Goal: Information Seeking & Learning: Learn about a topic

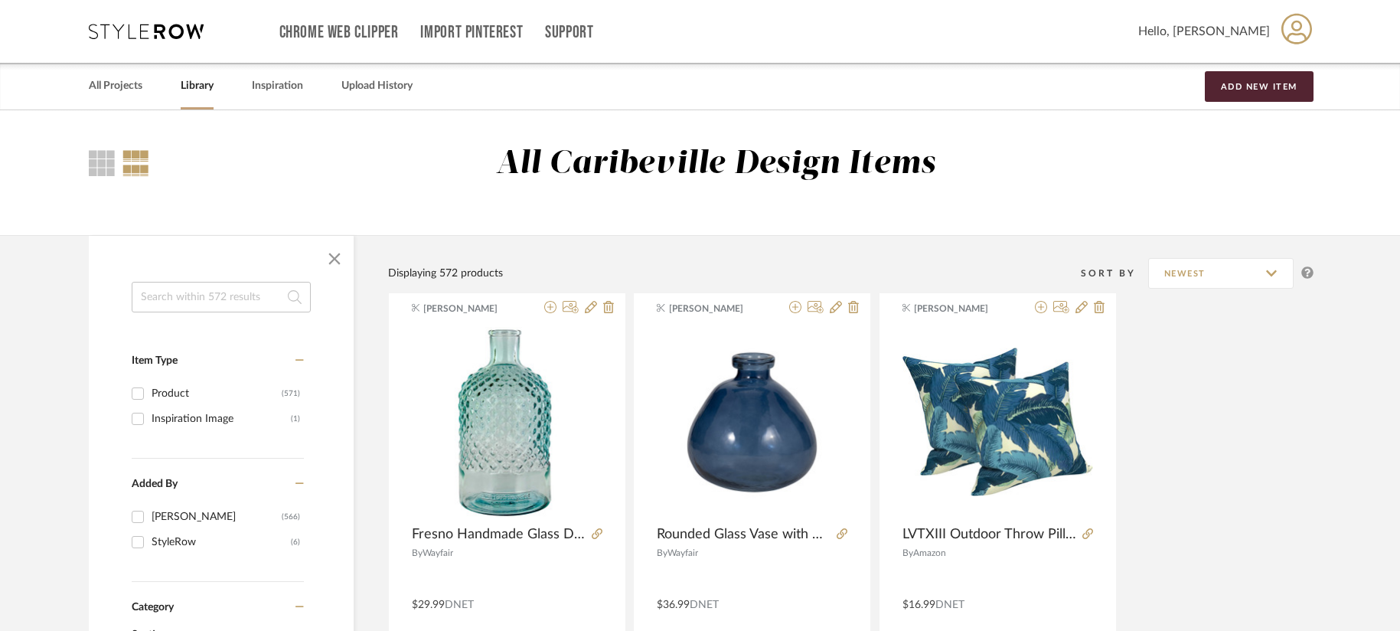
click at [231, 304] on input at bounding box center [221, 297] width 179 height 31
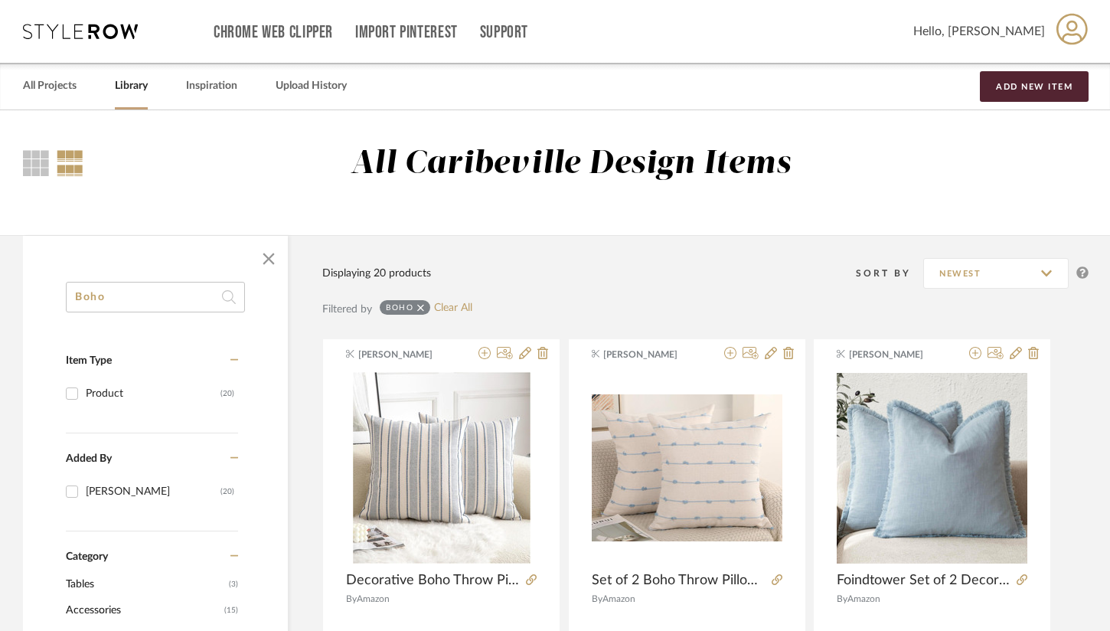
click at [171, 307] on input "Boho" at bounding box center [155, 297] width 179 height 31
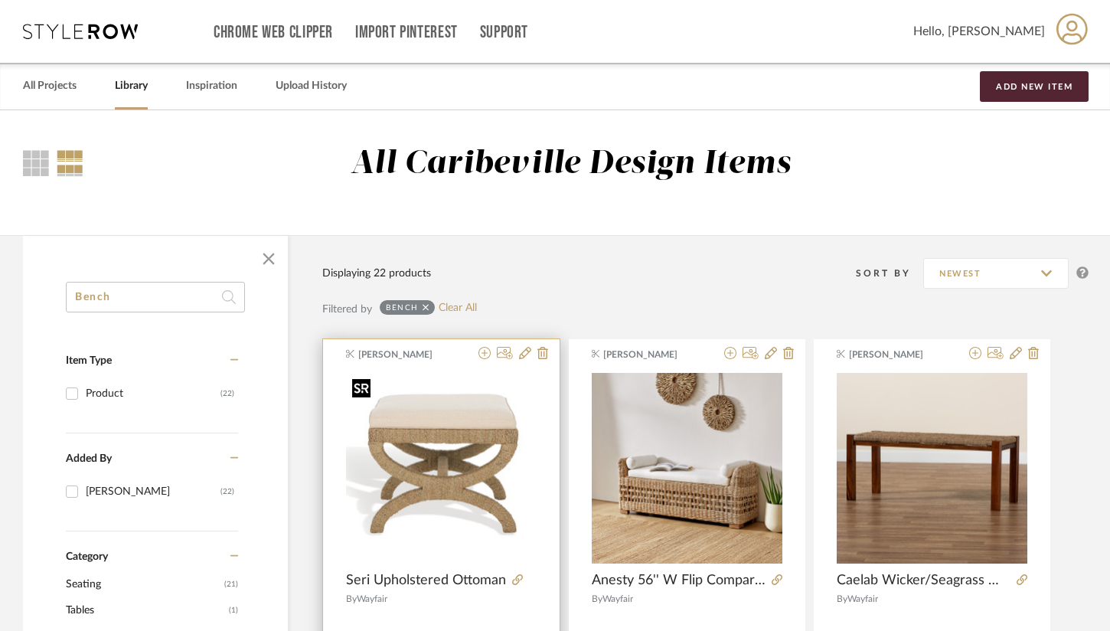
click at [394, 481] on div at bounding box center [441, 467] width 191 height 191
click at [420, 433] on img "0" at bounding box center [441, 468] width 191 height 191
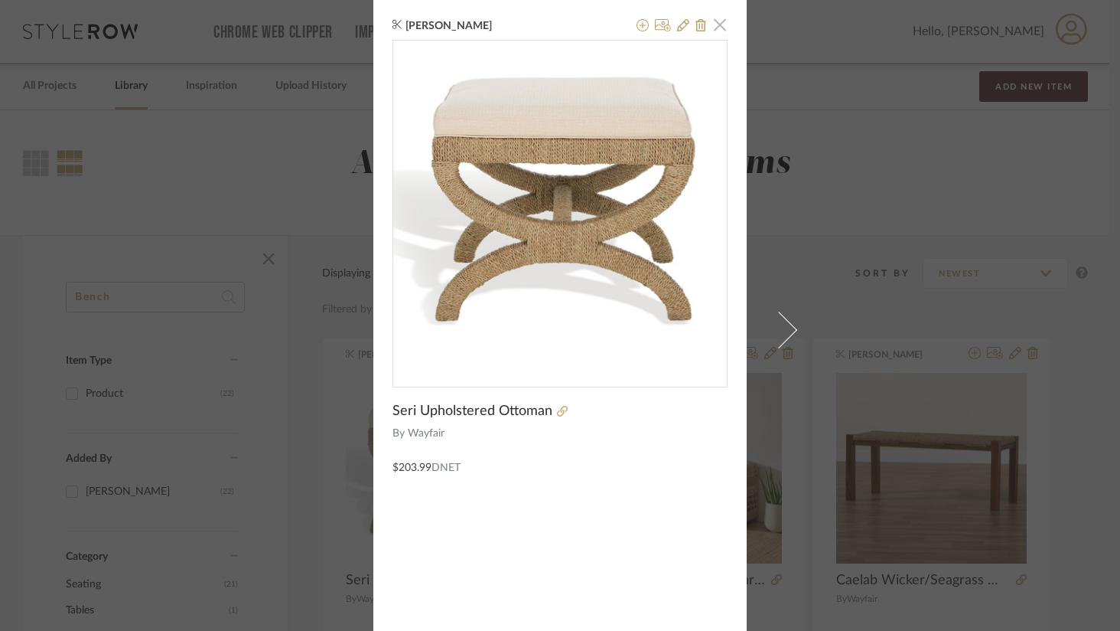
click at [719, 30] on span "button" at bounding box center [720, 24] width 31 height 31
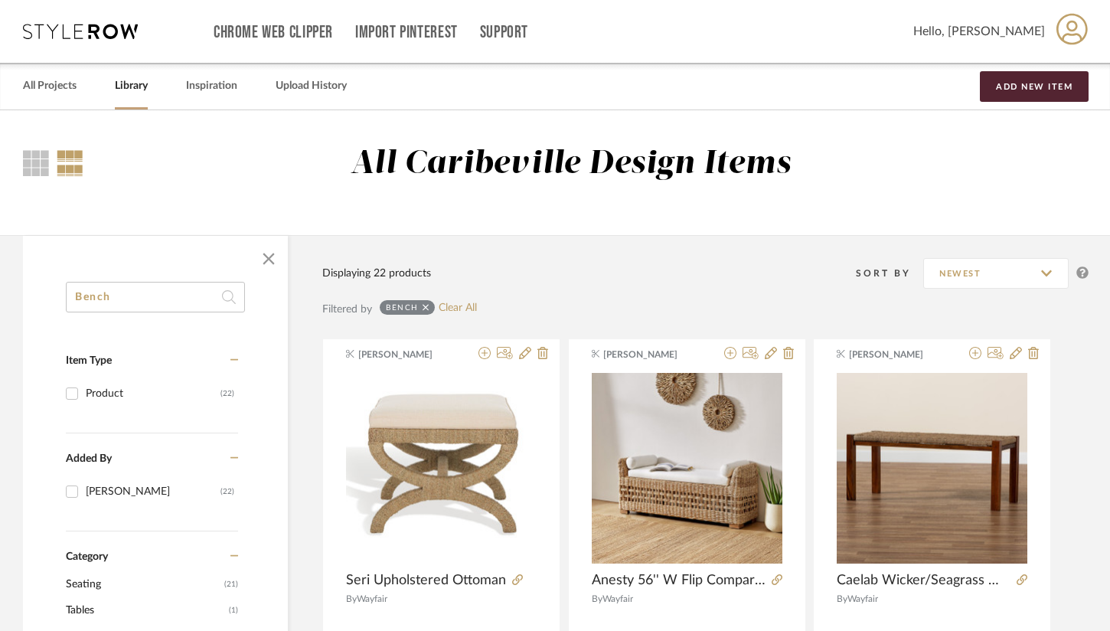
click at [153, 305] on input "Bench" at bounding box center [155, 297] width 179 height 31
type input "B"
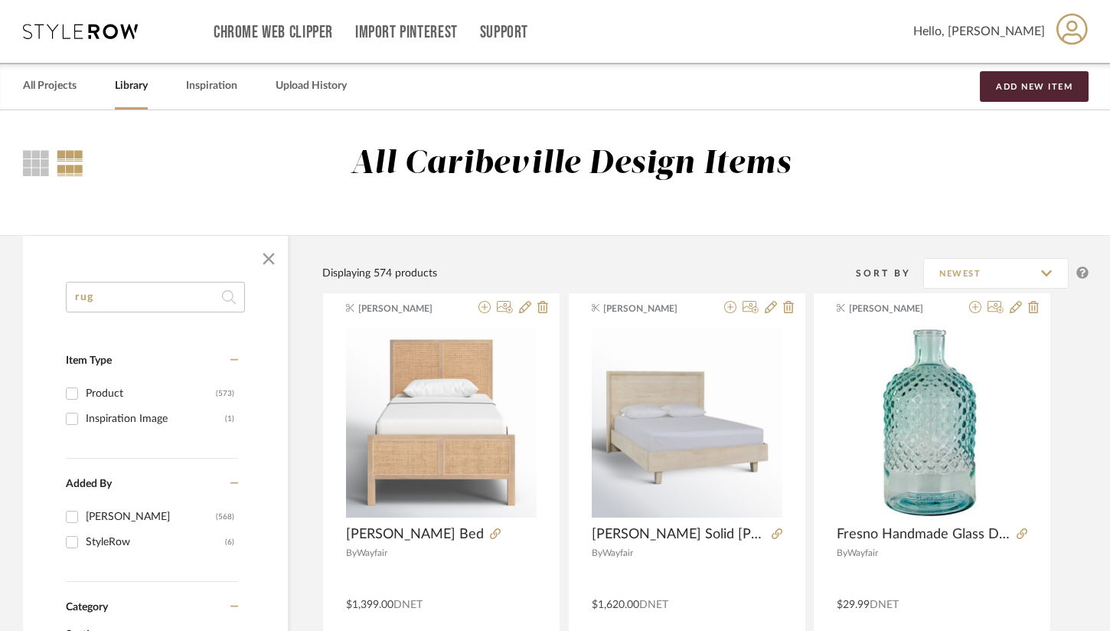
type input "rug"
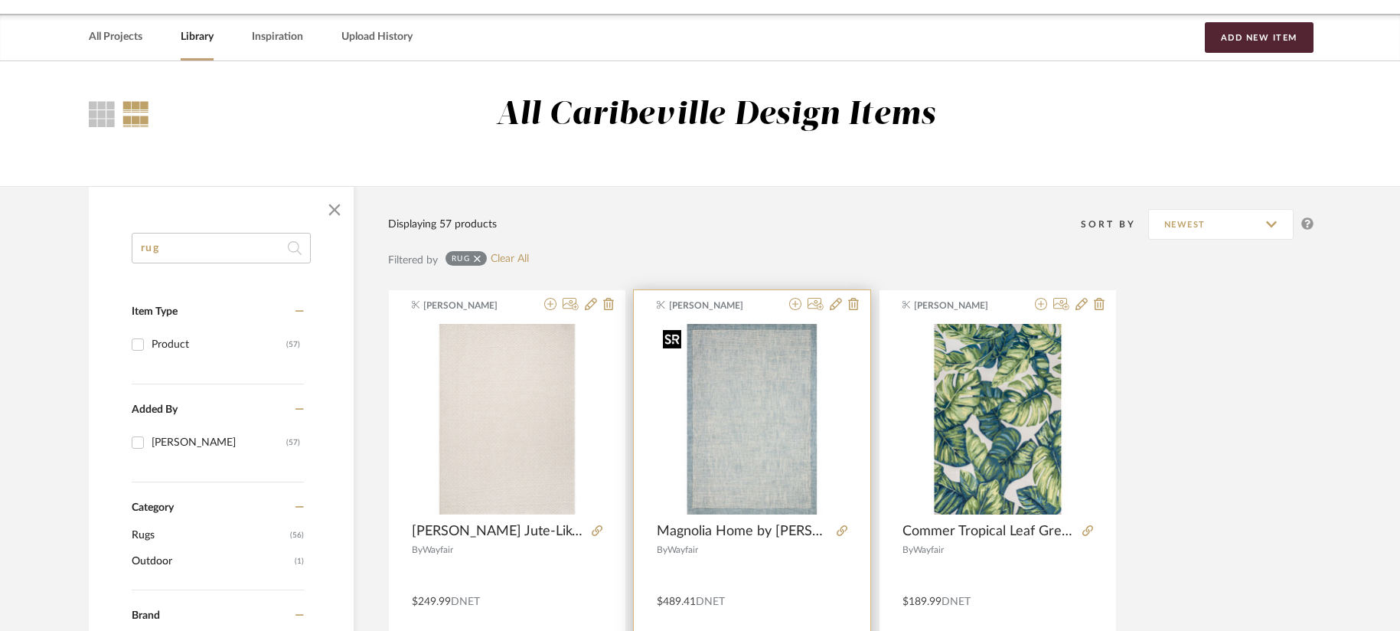
scroll to position [77, 0]
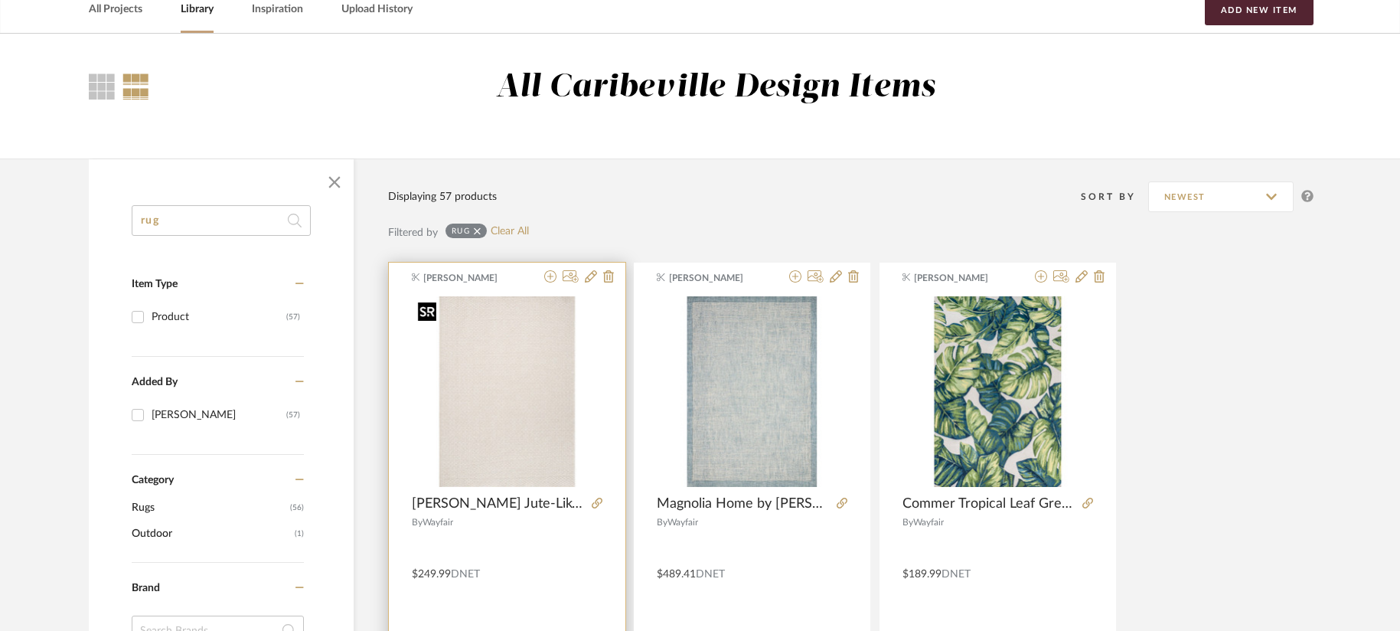
click at [554, 445] on img "0" at bounding box center [507, 391] width 191 height 191
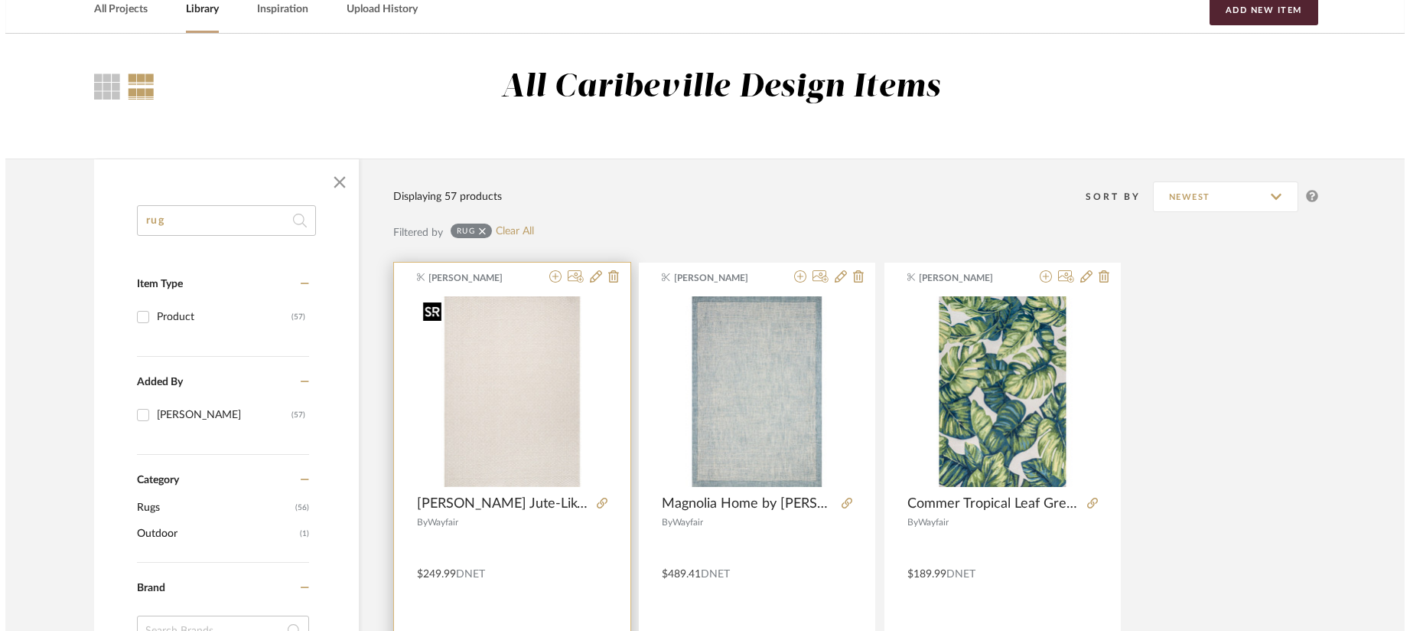
scroll to position [0, 0]
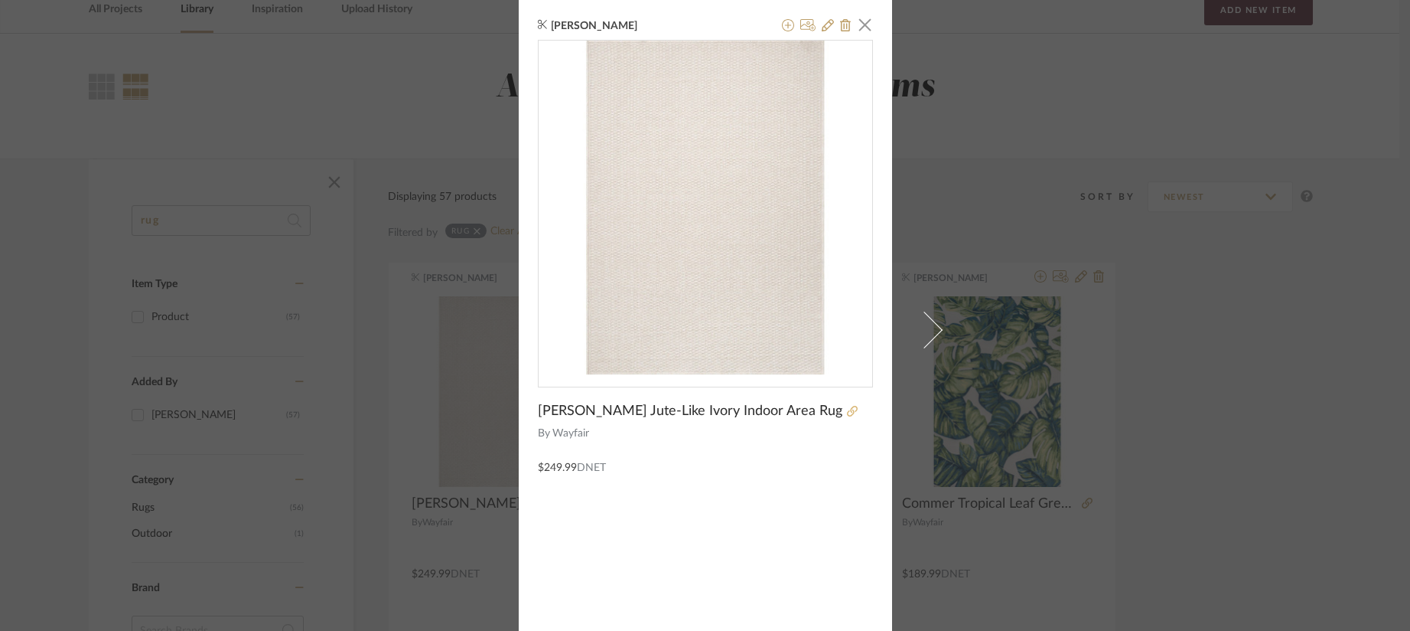
click at [847, 412] on icon at bounding box center [852, 411] width 11 height 11
click at [862, 24] on span "button" at bounding box center [865, 24] width 31 height 31
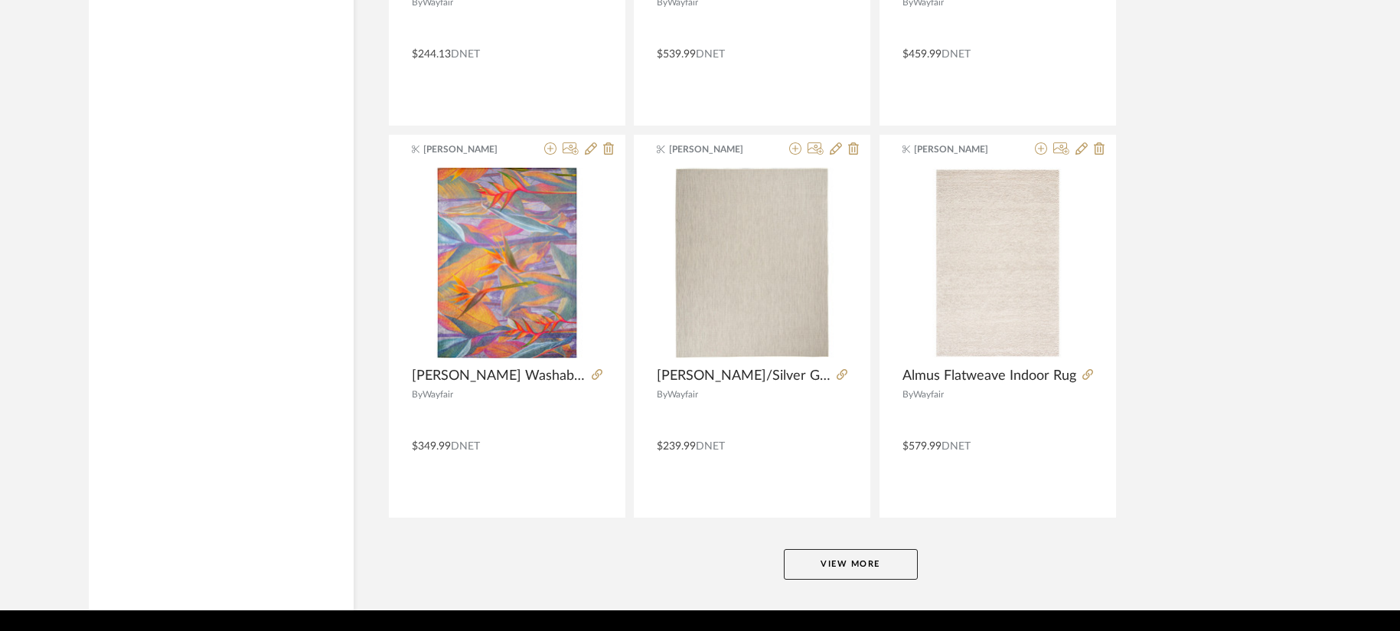
scroll to position [4559, 0]
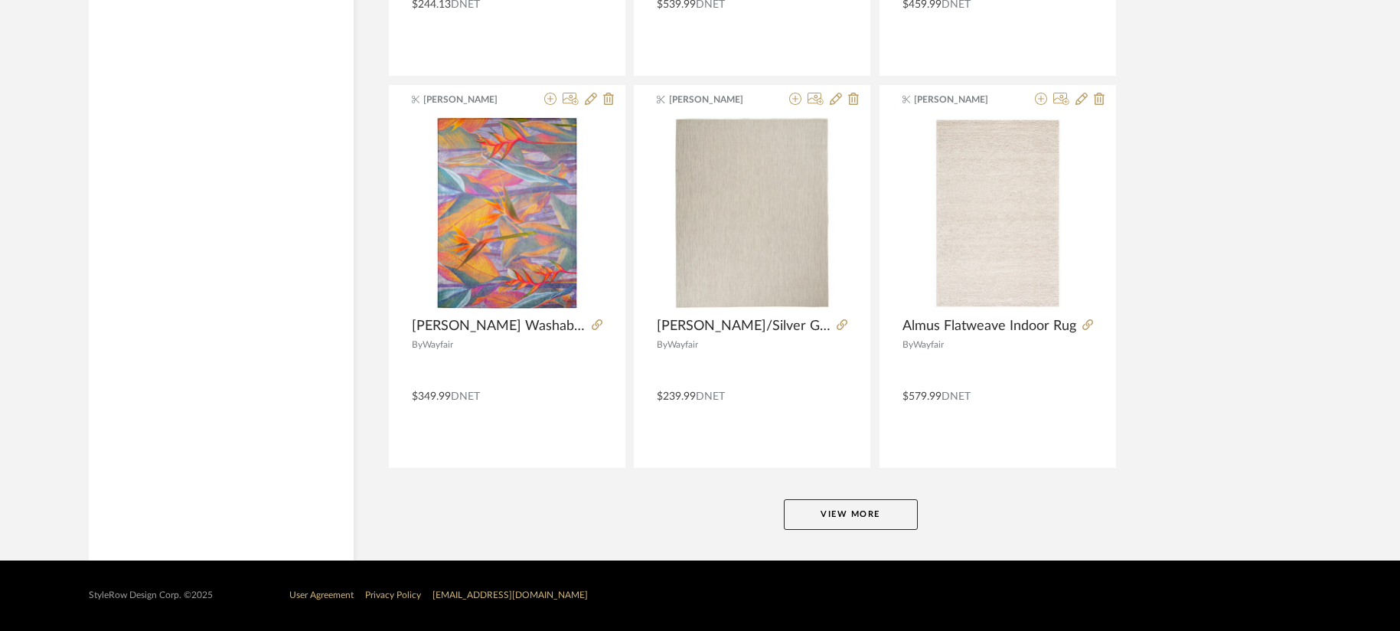
click at [815, 518] on button "View More" at bounding box center [851, 514] width 134 height 31
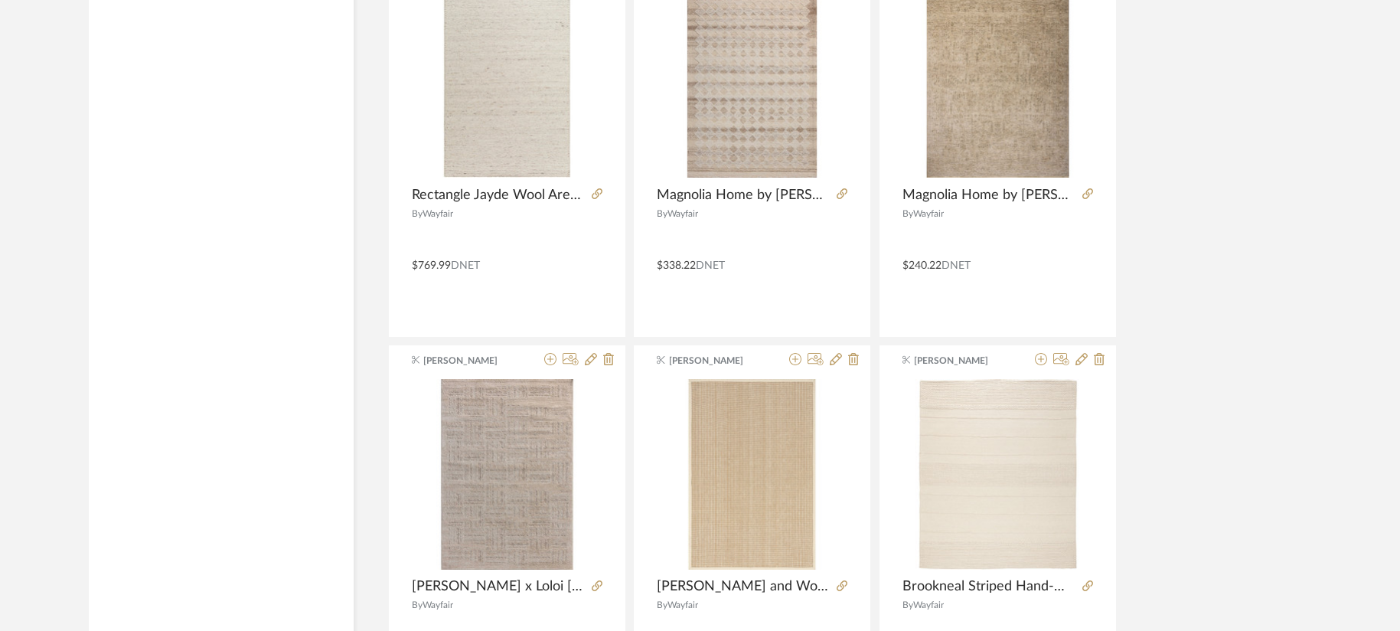
scroll to position [3870, 0]
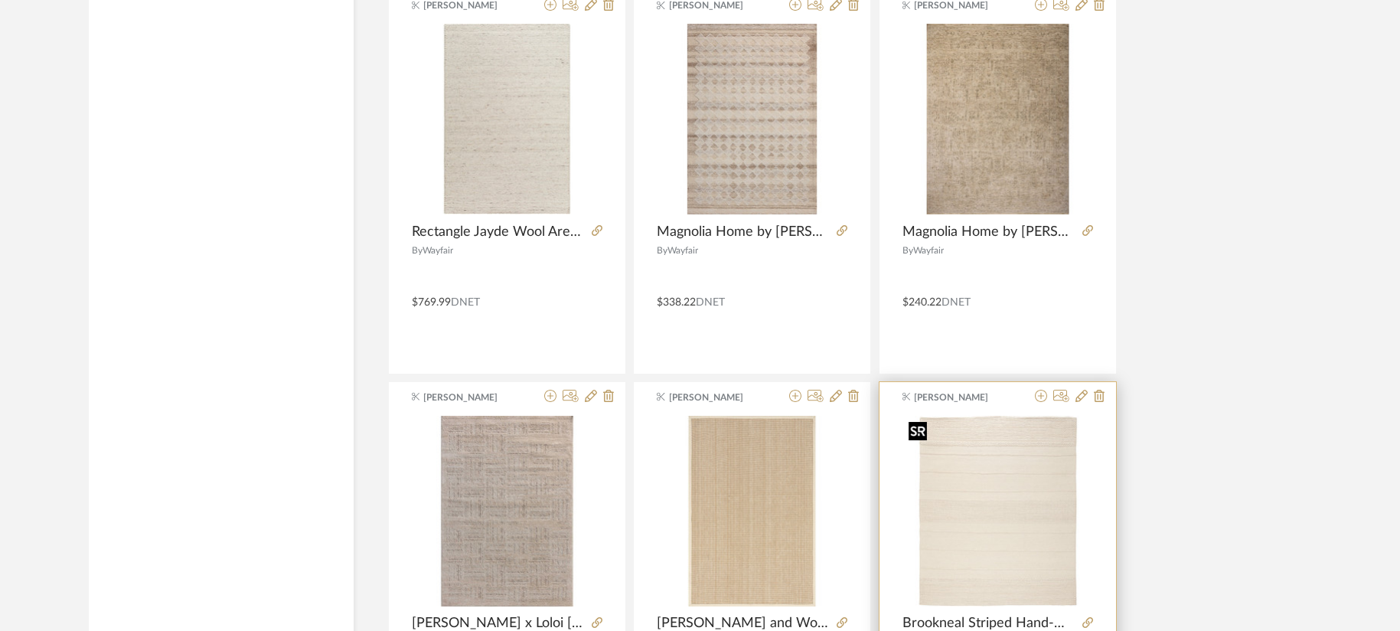
click at [0, 0] on img at bounding box center [0, 0] width 0 height 0
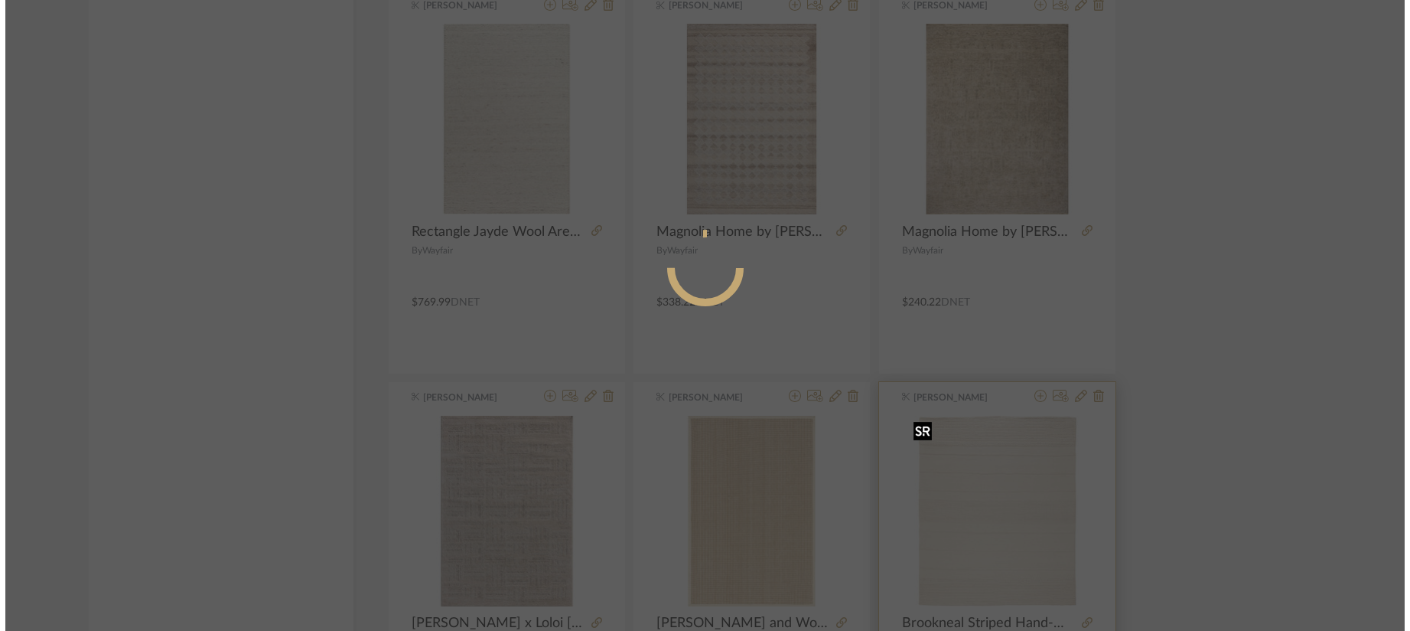
scroll to position [0, 0]
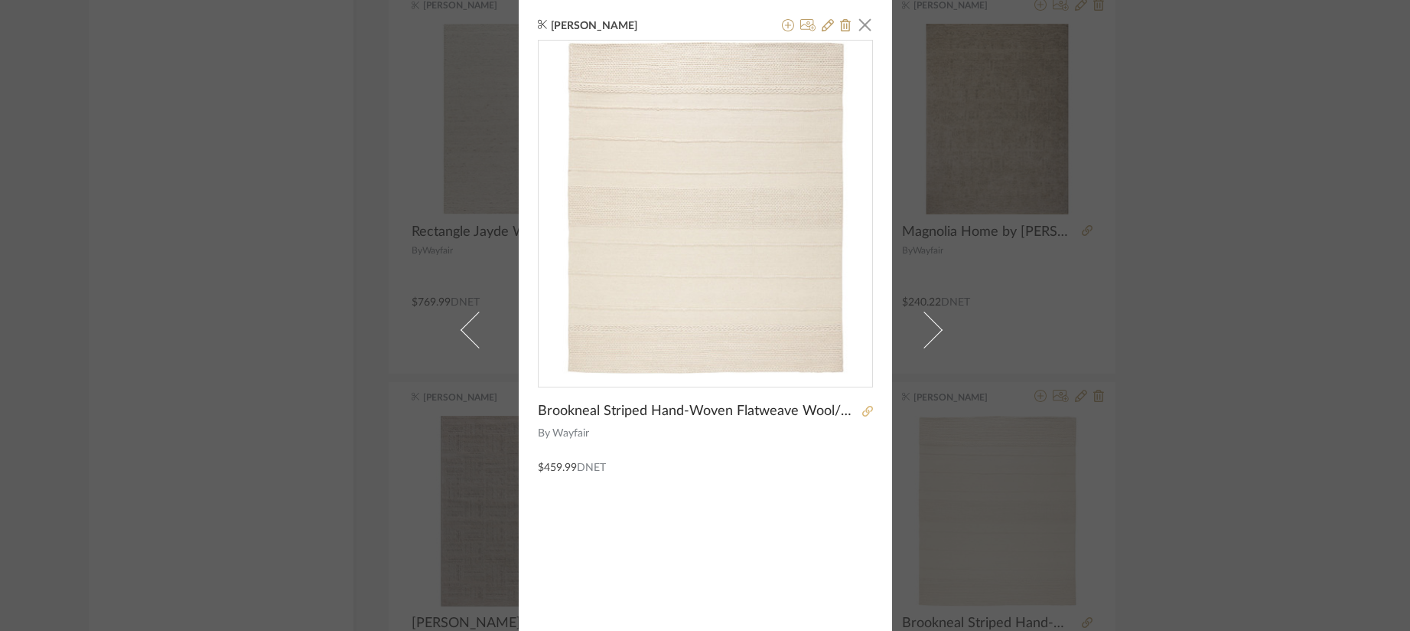
click at [862, 409] on icon at bounding box center [867, 411] width 11 height 11
click at [869, 18] on div "Brianne Leiva × Brookneal Striped Hand-Woven Flatweave Wool/Cotton Natural Area…" at bounding box center [705, 329] width 373 height 659
click at [850, 28] on span "button" at bounding box center [865, 24] width 31 height 31
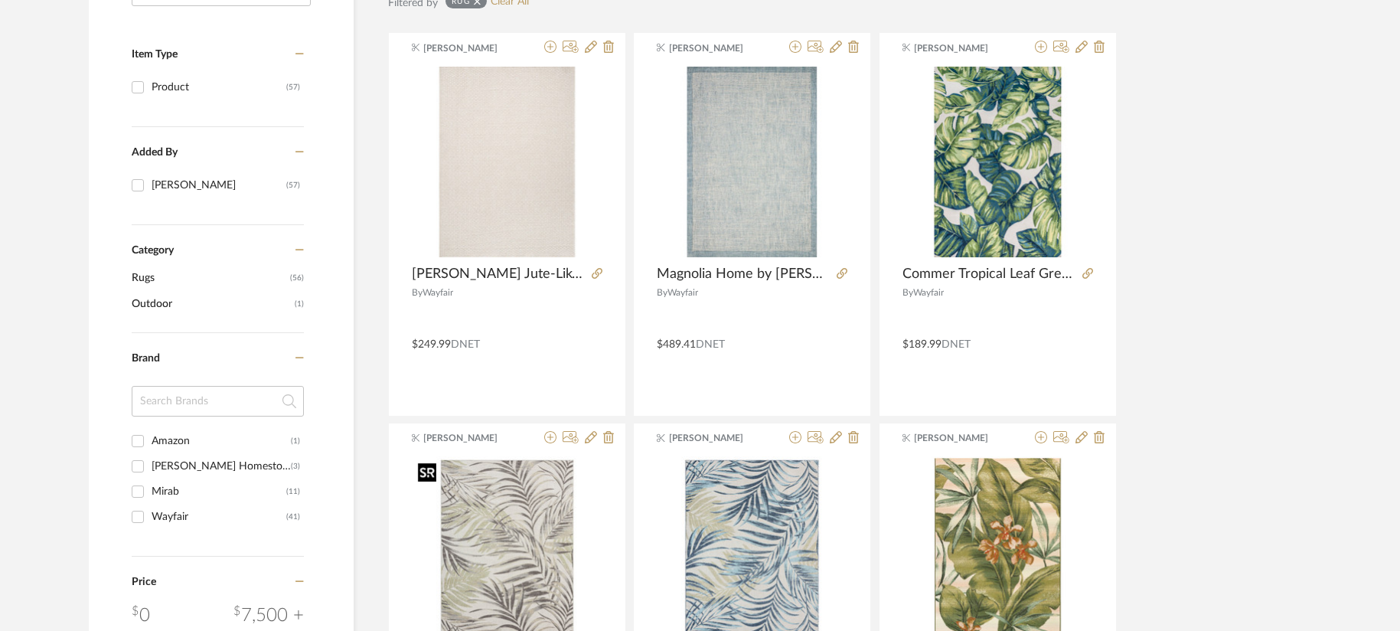
scroll to position [77, 0]
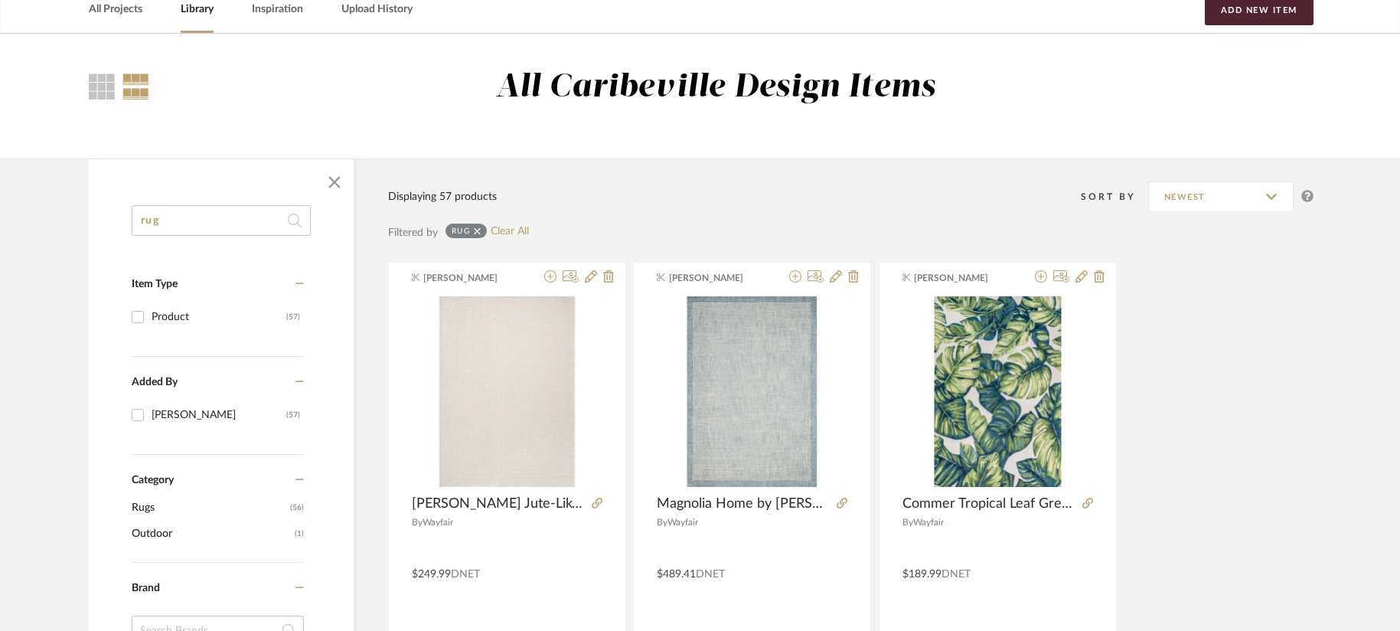
drag, startPoint x: 237, startPoint y: 215, endPoint x: 68, endPoint y: 215, distance: 169.1
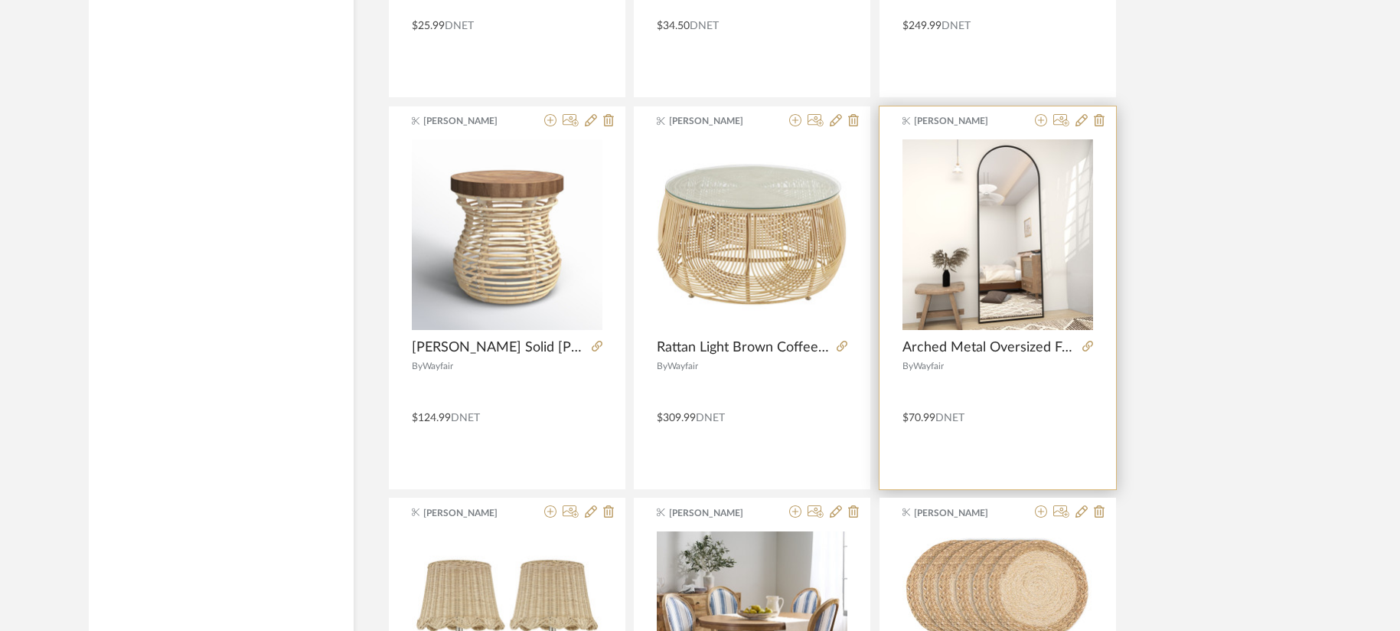
scroll to position [2219, 0]
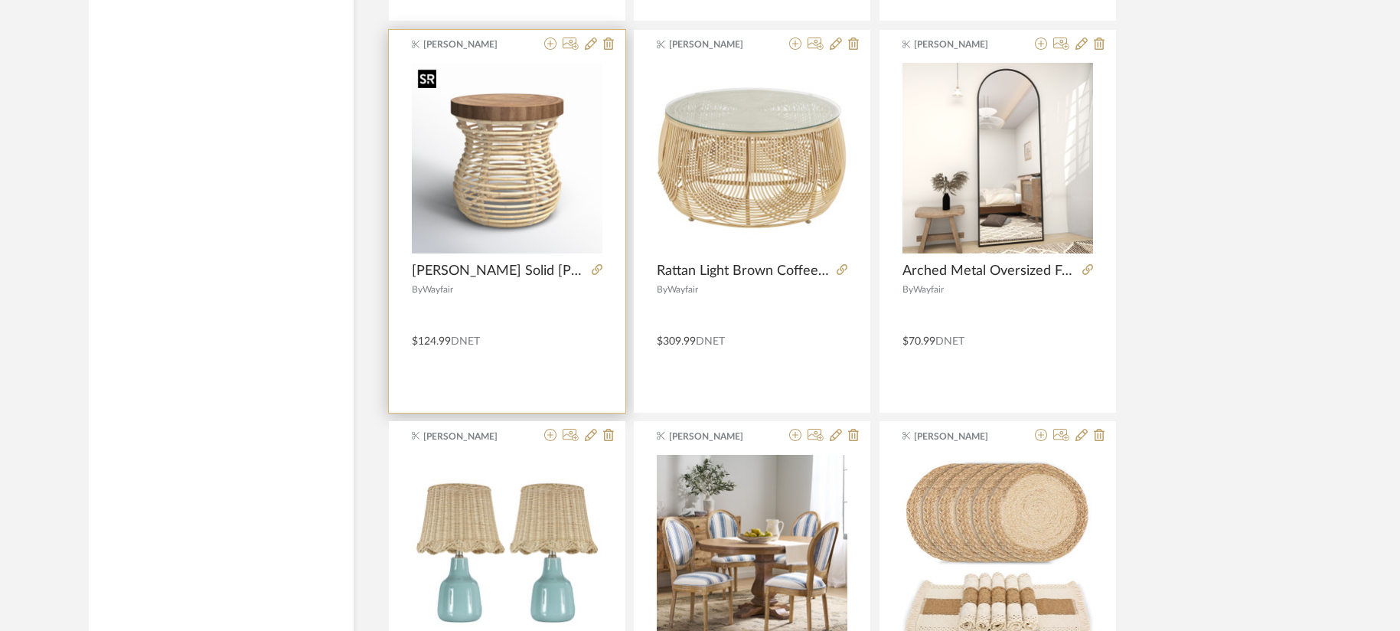
click at [480, 176] on div at bounding box center [507, 158] width 191 height 191
click at [481, 174] on img "0" at bounding box center [507, 158] width 191 height 191
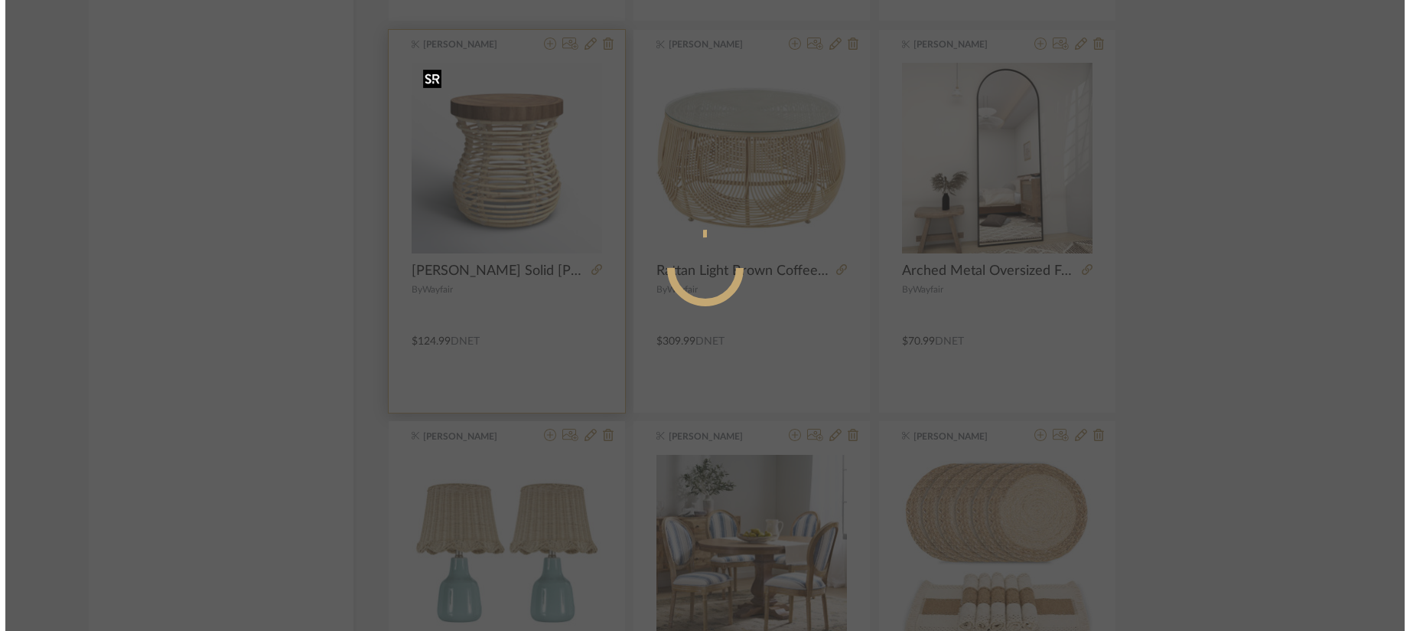
scroll to position [0, 0]
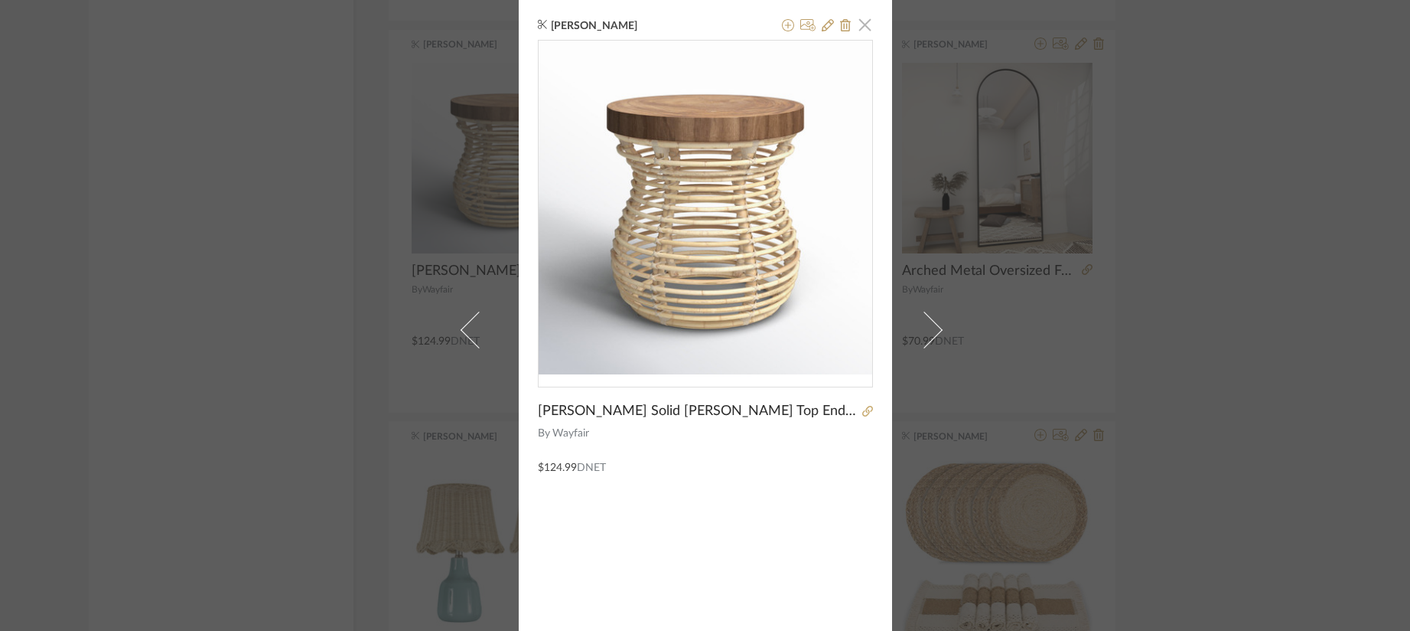
click at [863, 24] on span "button" at bounding box center [865, 24] width 31 height 31
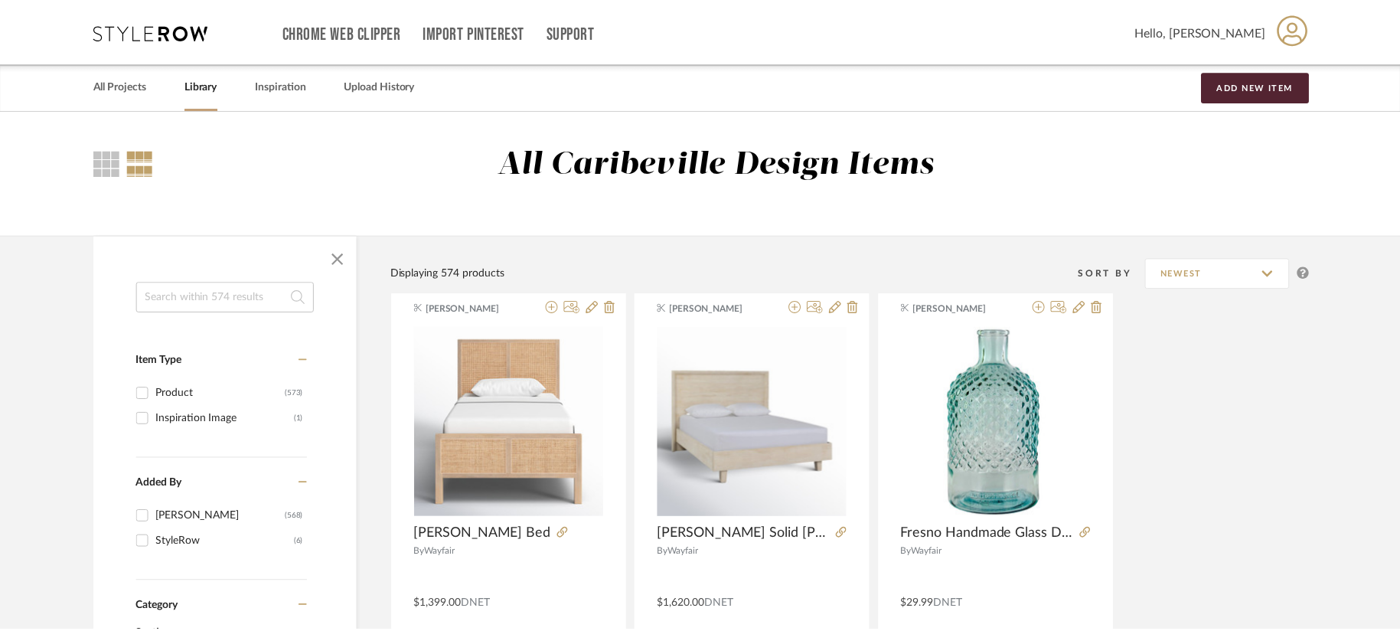
scroll to position [2219, 0]
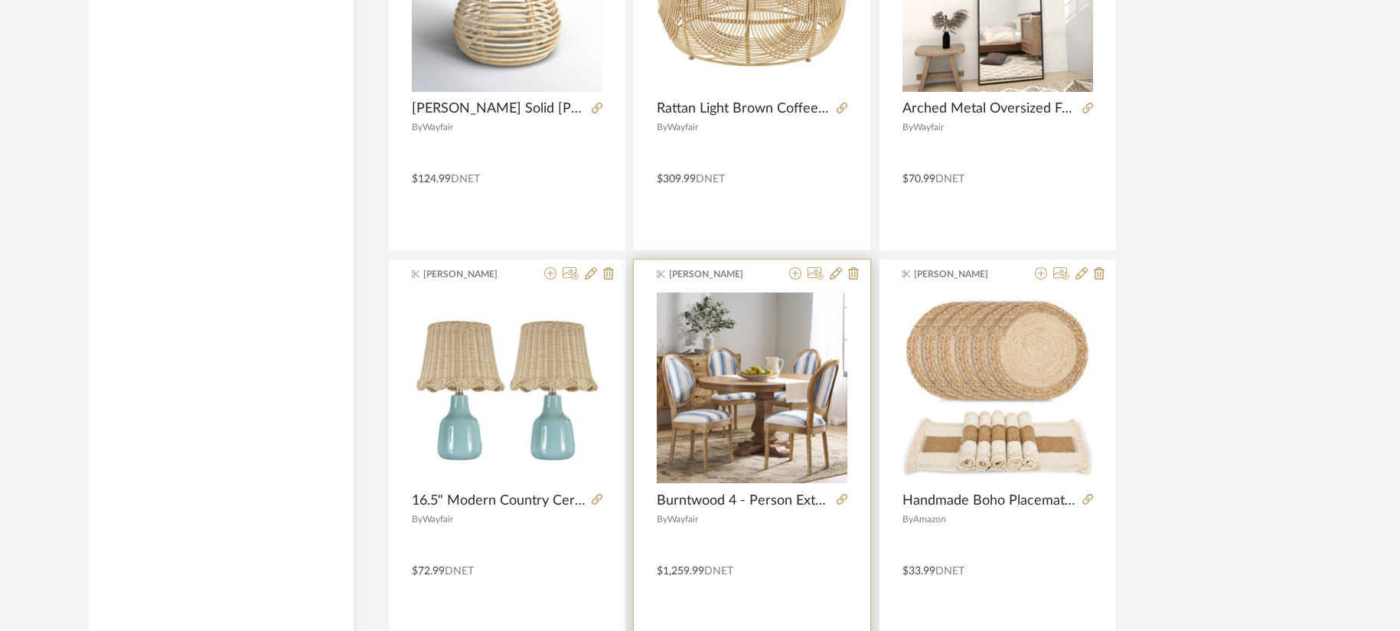
scroll to position [2755, 0]
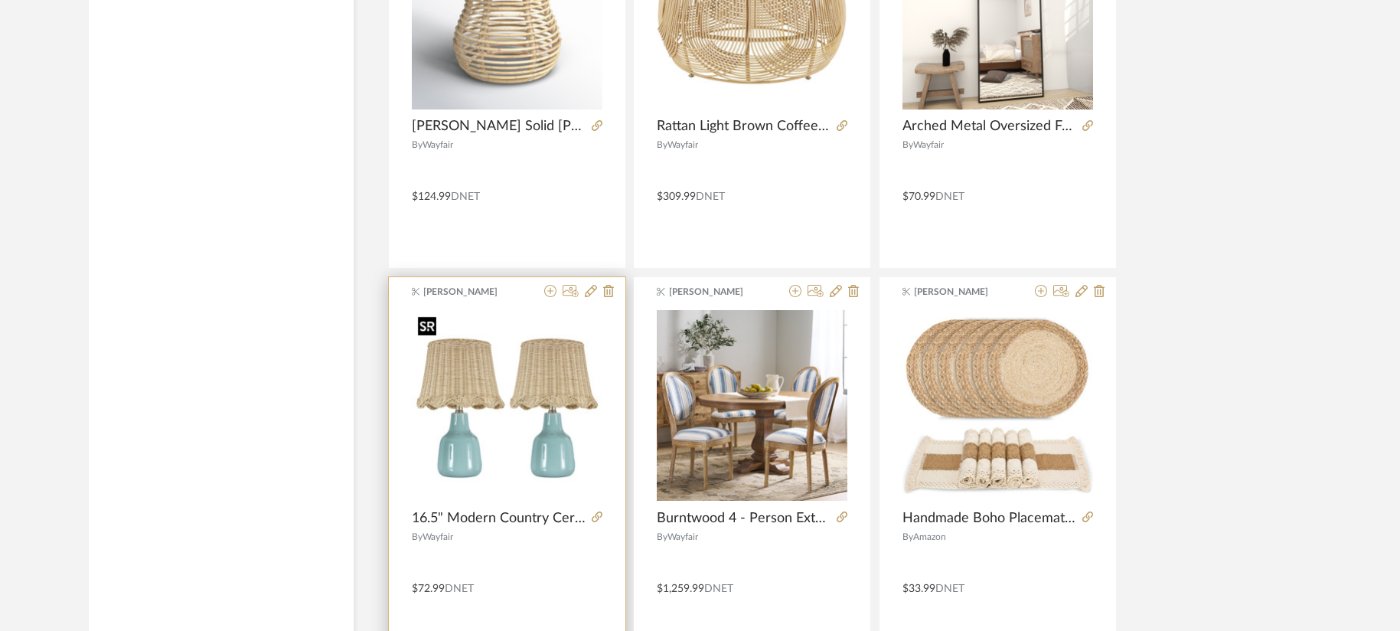
click at [0, 0] on img at bounding box center [0, 0] width 0 height 0
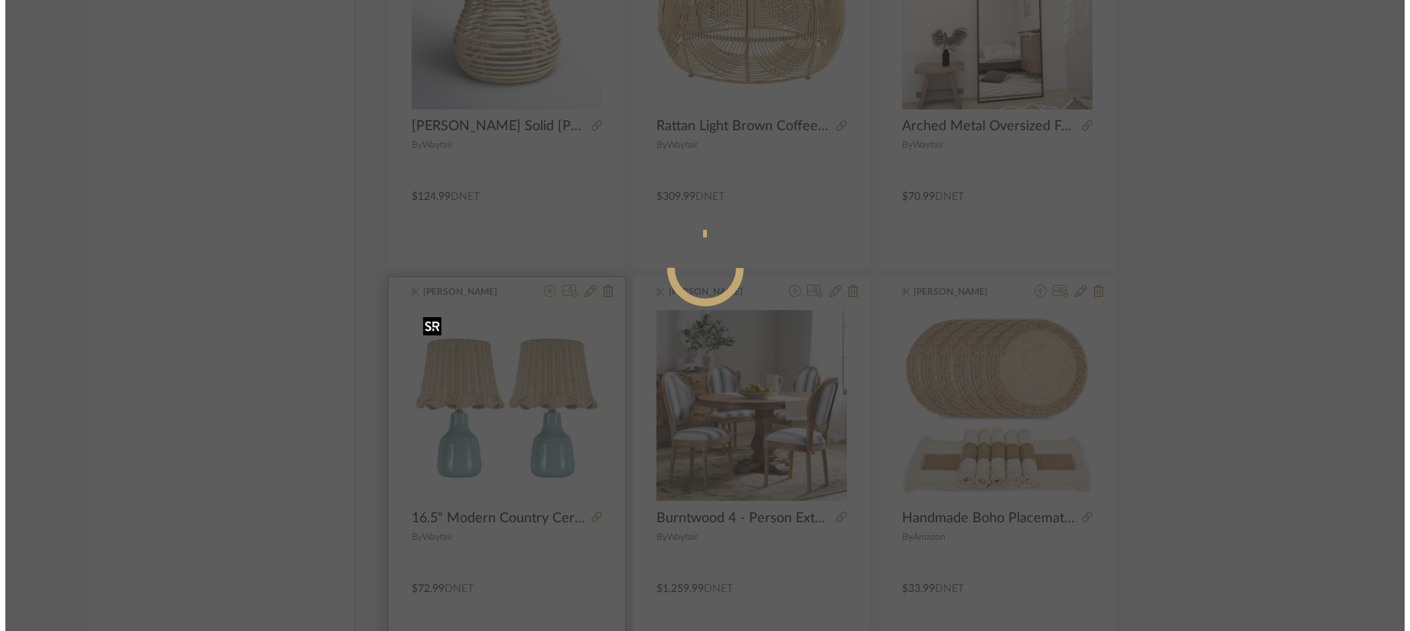
scroll to position [0, 0]
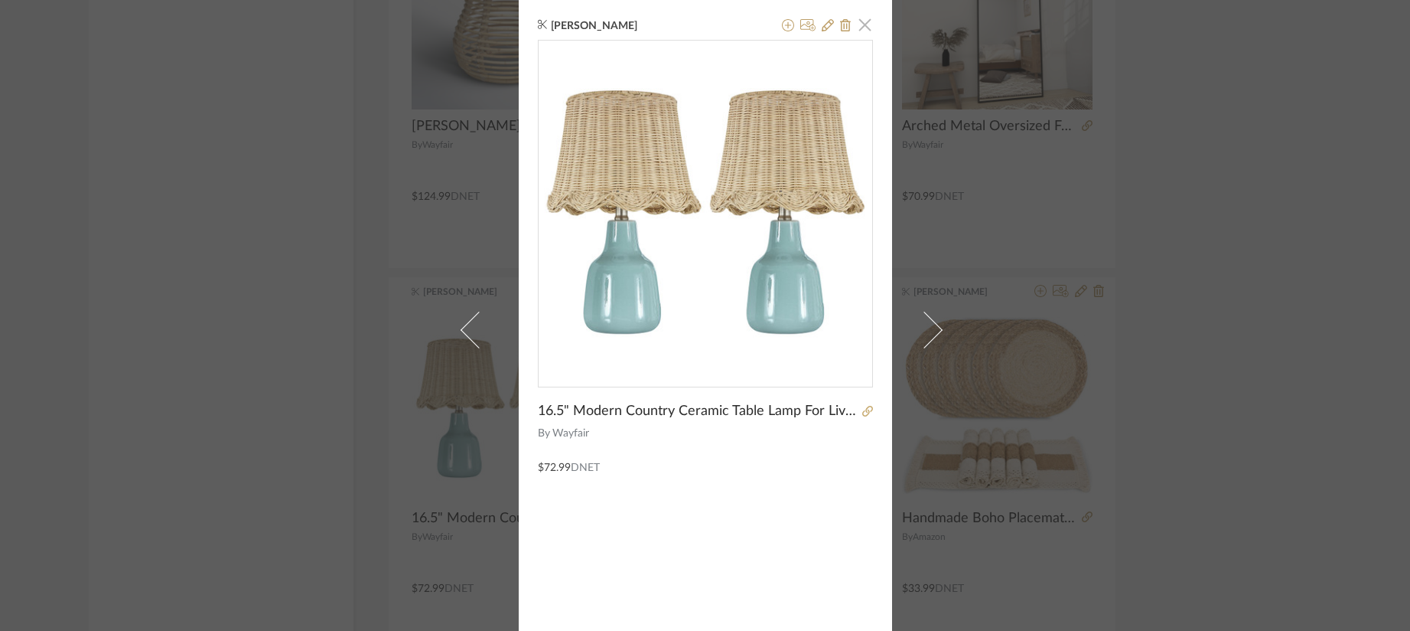
click at [855, 23] on span "button" at bounding box center [865, 24] width 31 height 31
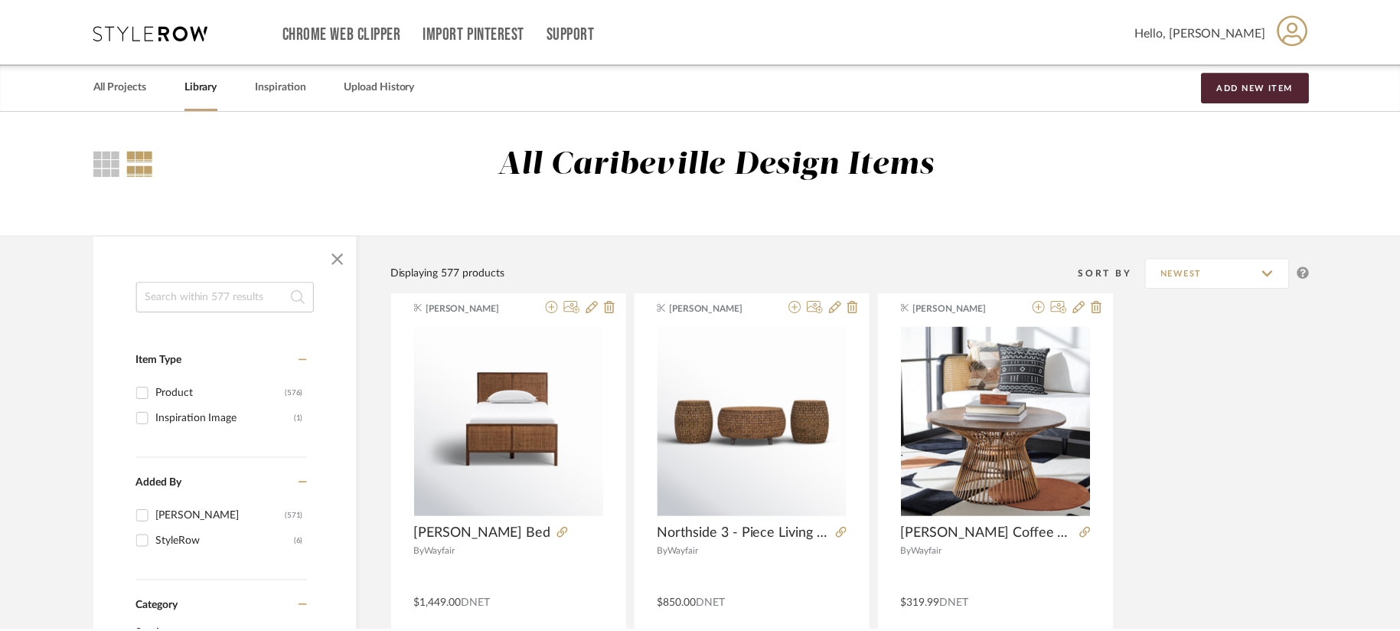
scroll to position [2755, 0]
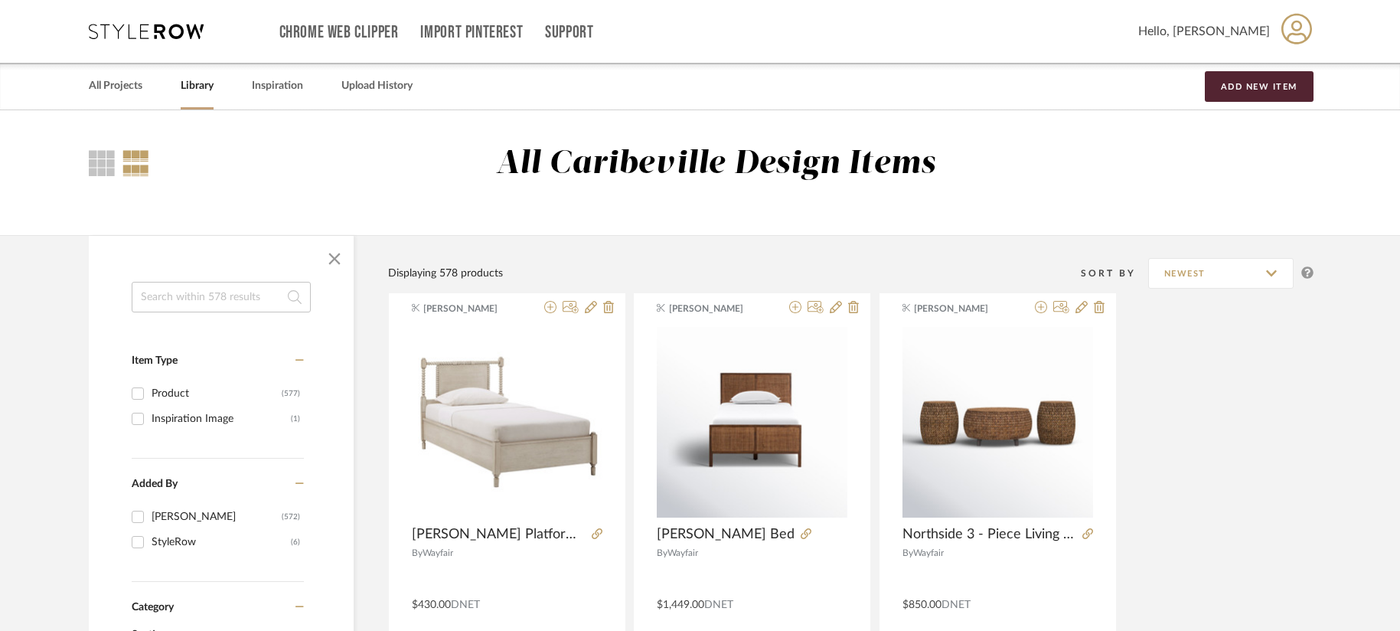
click at [255, 302] on input at bounding box center [221, 297] width 179 height 31
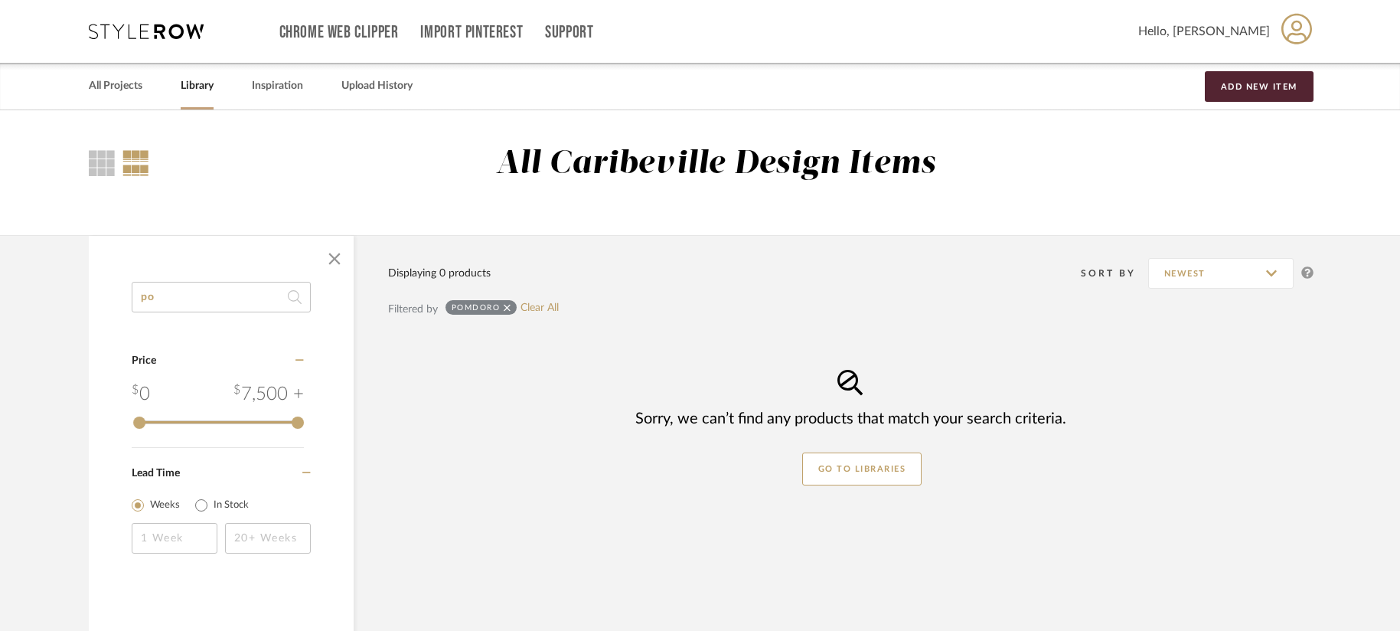
type input "p"
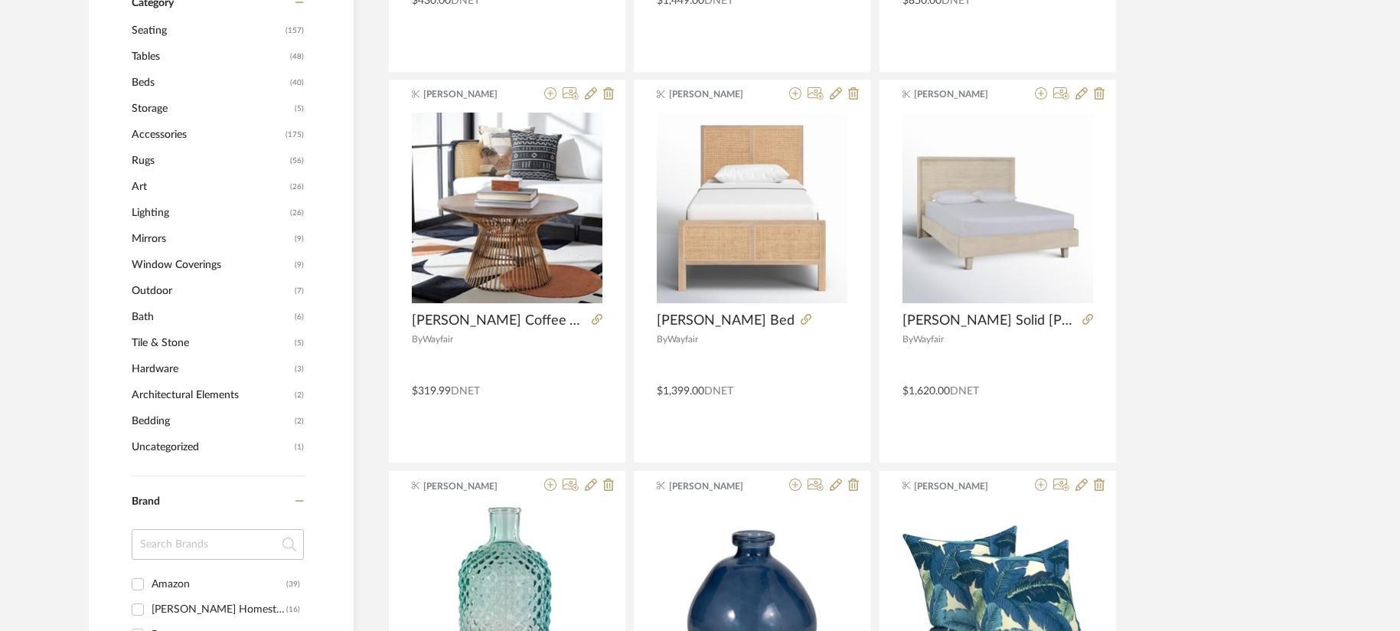
scroll to position [612, 0]
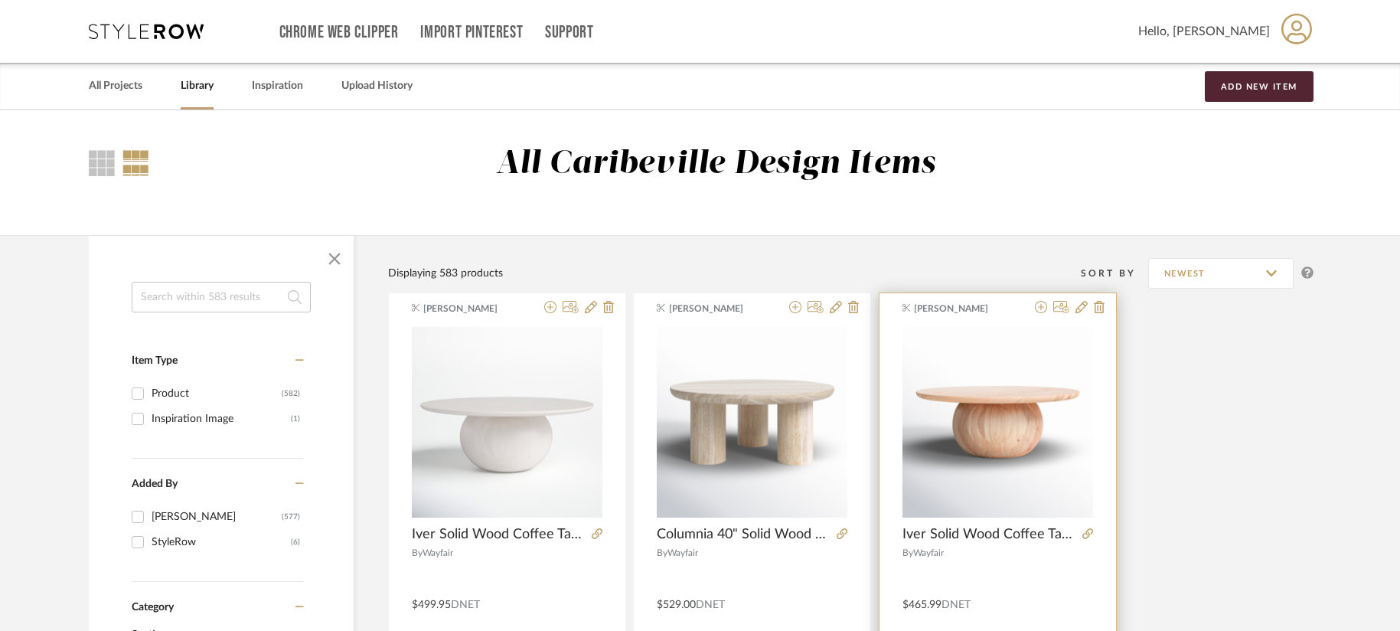
scroll to position [77, 0]
